Goal: Find specific page/section

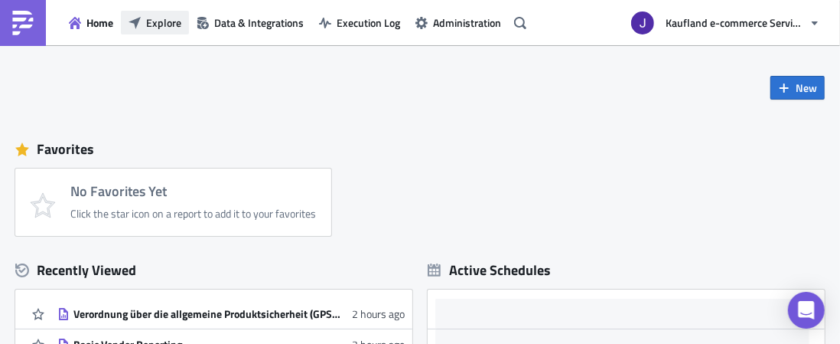
click at [168, 18] on span "Explore" at bounding box center [163, 23] width 35 height 16
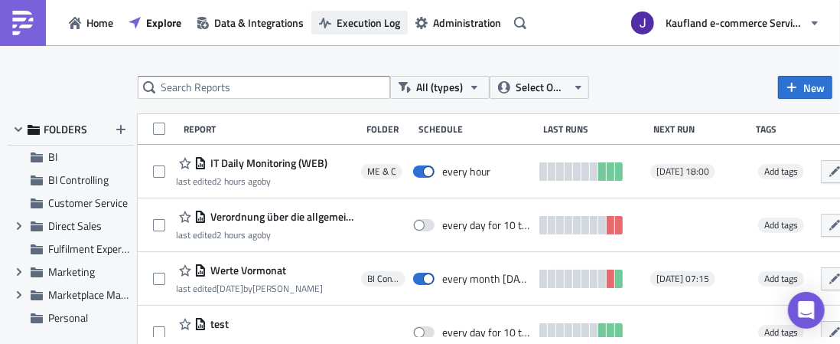
click at [315, 18] on button "Execution Log" at bounding box center [359, 23] width 96 height 24
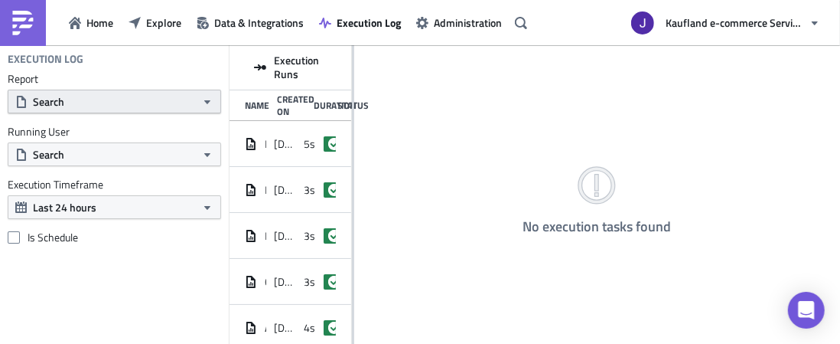
click at [173, 104] on button "Search" at bounding box center [114, 102] width 213 height 24
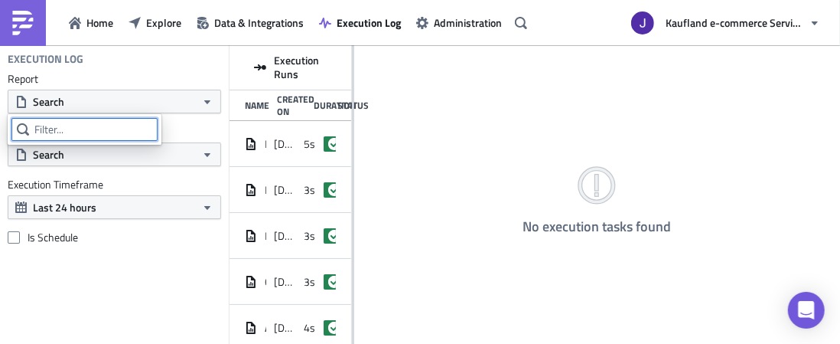
click at [109, 125] on input "text" at bounding box center [84, 129] width 146 height 23
type input "gspr"
click at [102, 125] on input "gspr" at bounding box center [91, 129] width 161 height 23
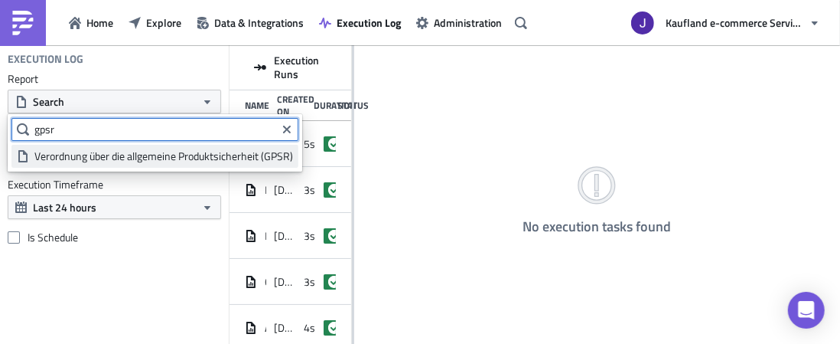
type input "gpsr"
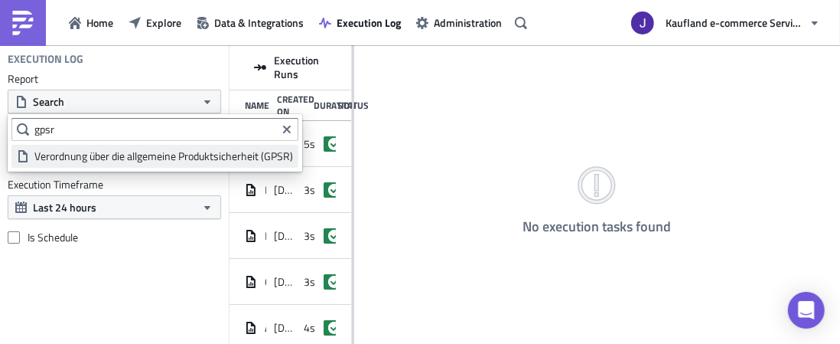
click at [161, 158] on div "Verordnung über die allgemeine Produktsicherheit (GPSR)" at bounding box center [163, 155] width 259 height 15
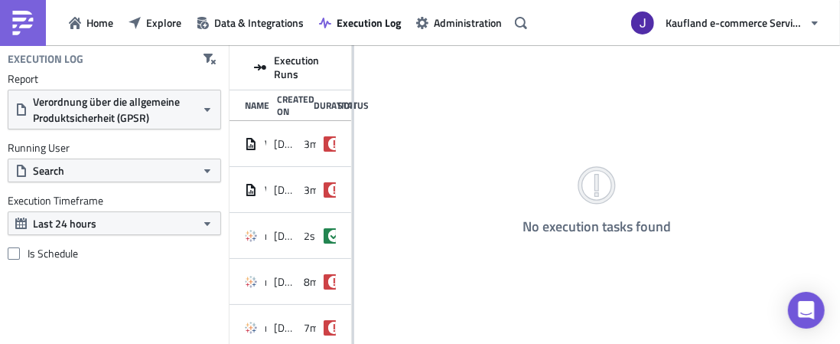
click at [354, 126] on div "No execution tasks found" at bounding box center [597, 195] width 486 height 301
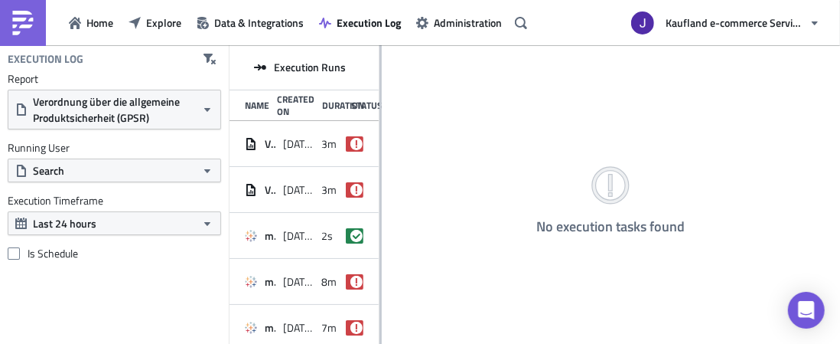
drag, startPoint x: 351, startPoint y: 126, endPoint x: 380, endPoint y: 126, distance: 29.1
click at [380, 126] on div at bounding box center [381, 195] width 2 height 301
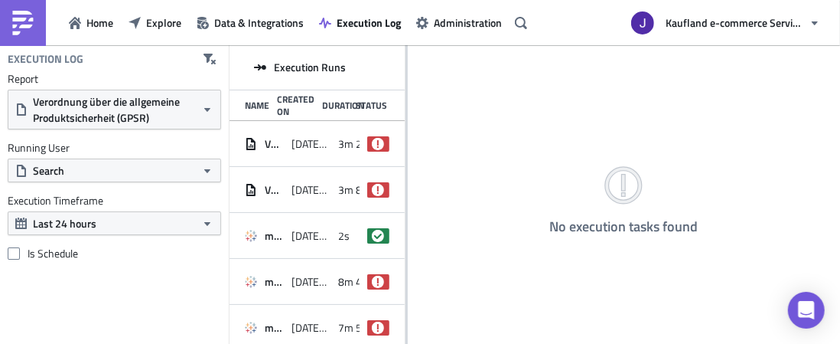
drag, startPoint x: 380, startPoint y: 126, endPoint x: 531, endPoint y: 135, distance: 151.0
click at [408, 132] on div at bounding box center [407, 195] width 2 height 301
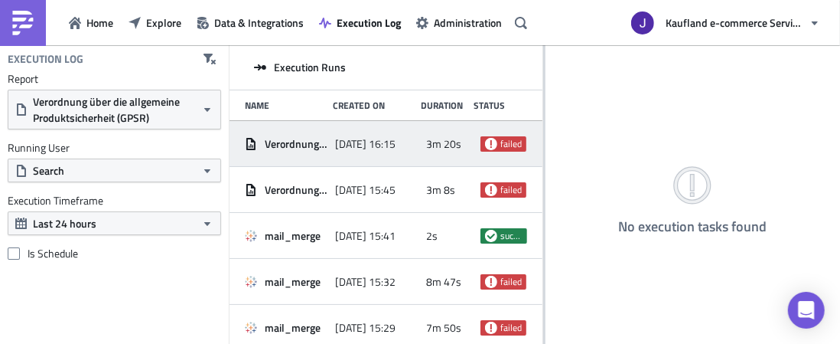
click at [387, 149] on span "[DATE] 16:15" at bounding box center [365, 144] width 60 height 14
